Goal: Task Accomplishment & Management: Use online tool/utility

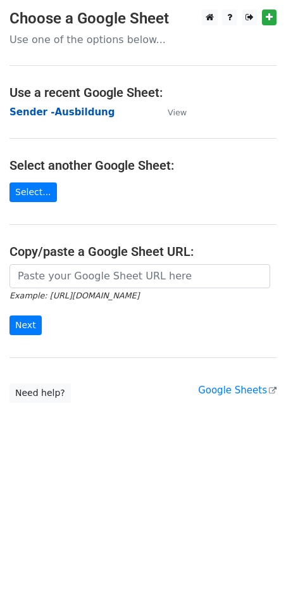
click at [51, 107] on strong "Sender -Ausbildung" at bounding box center [62, 111] width 105 height 11
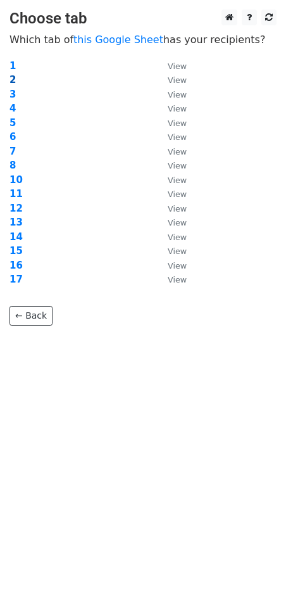
click at [11, 76] on strong "2" at bounding box center [13, 79] width 6 height 11
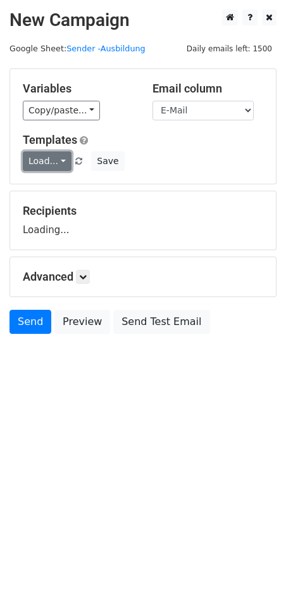
click at [51, 161] on link "Load..." at bounding box center [47, 161] width 49 height 20
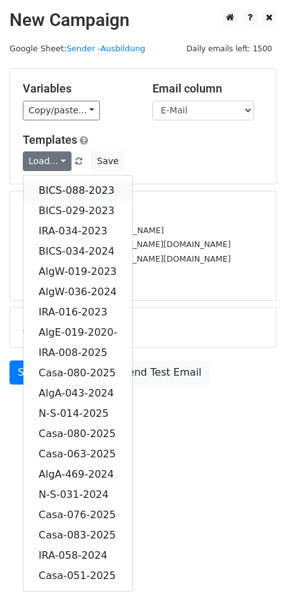
click at [75, 188] on link "BICS-088-2023" at bounding box center [77, 191] width 109 height 20
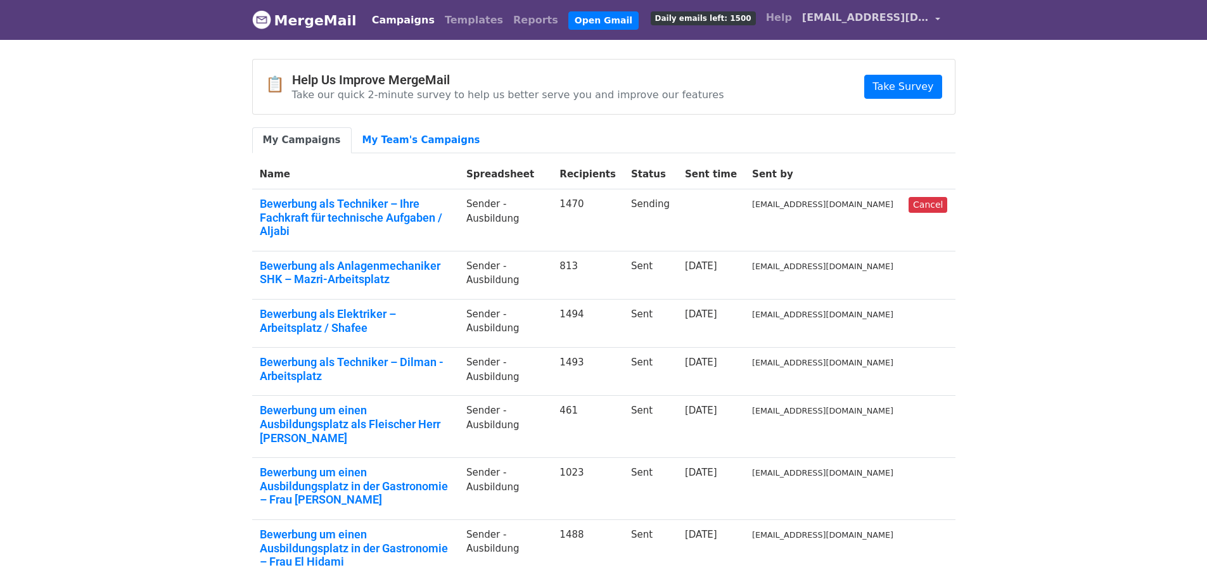
click at [926, 20] on span "[EMAIL_ADDRESS][DOMAIN_NAME]" at bounding box center [865, 17] width 127 height 15
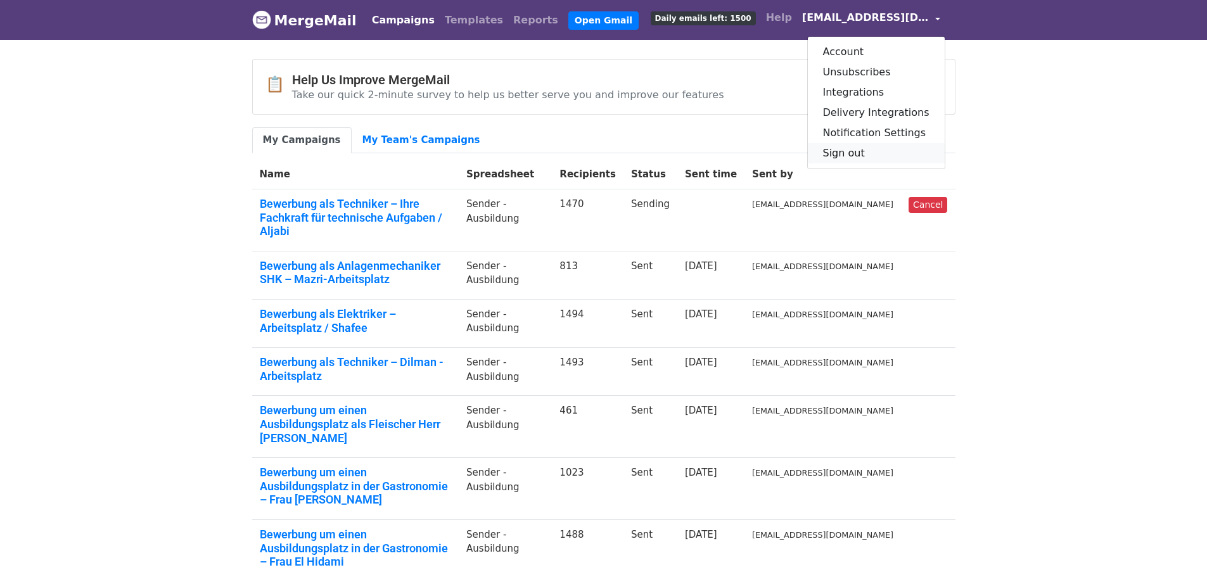
click at [855, 159] on link "Sign out" at bounding box center [876, 153] width 137 height 20
